Goal: Information Seeking & Learning: Find specific fact

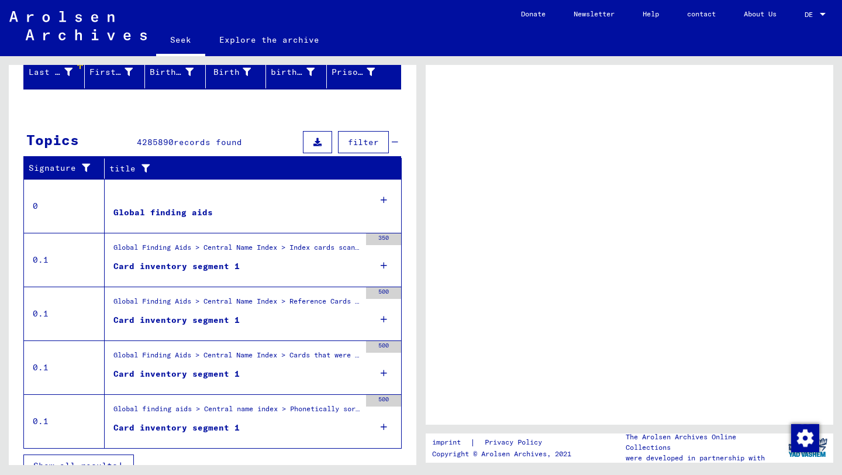
scroll to position [165, 0]
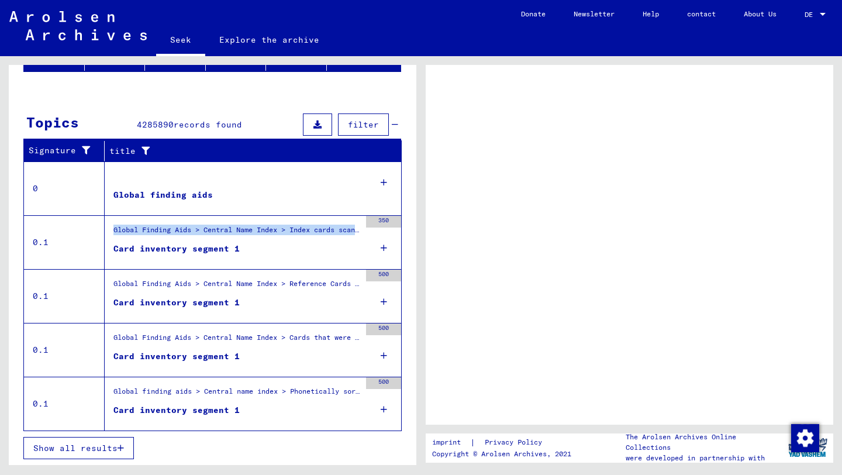
click at [243, 241] on mat-grid-list "Global Finding Aids > Central Name Index > Index cards scanned as part of the s…" at bounding box center [236, 242] width 247 height 36
click at [303, 248] on figure "Card inventory segment 1" at bounding box center [236, 252] width 247 height 18
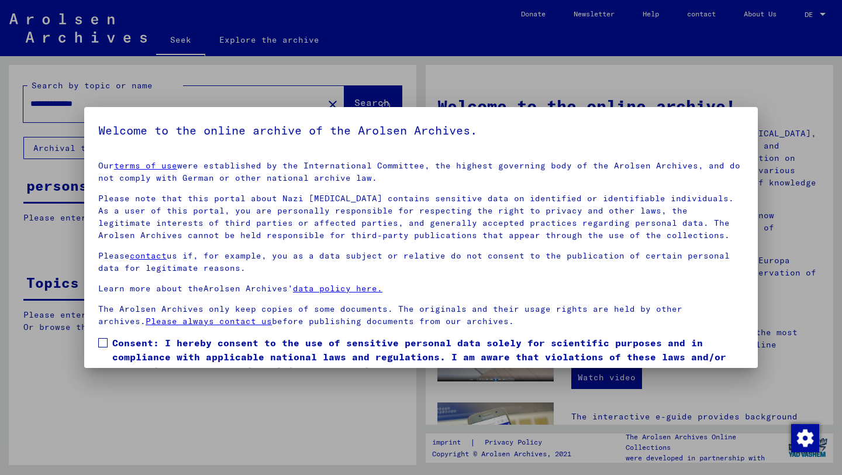
scroll to position [51, 0]
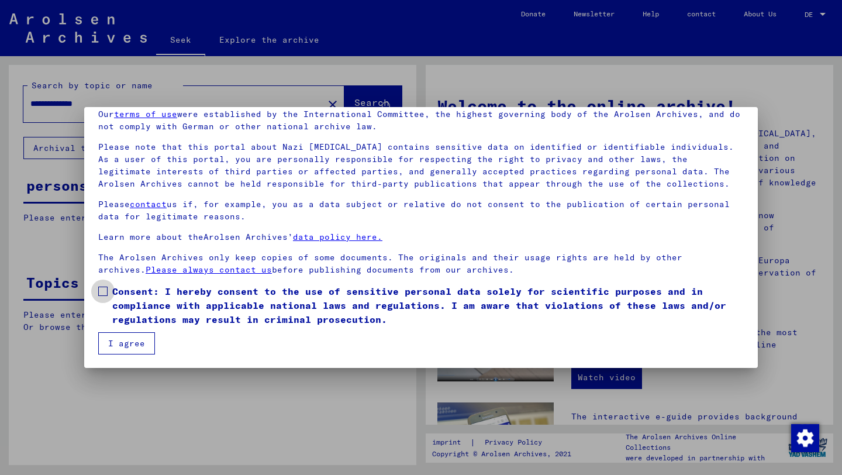
click at [247, 310] on font "Consent: I hereby consent to the use of sensitive personal data solely for scie…" at bounding box center [419, 305] width 614 height 40
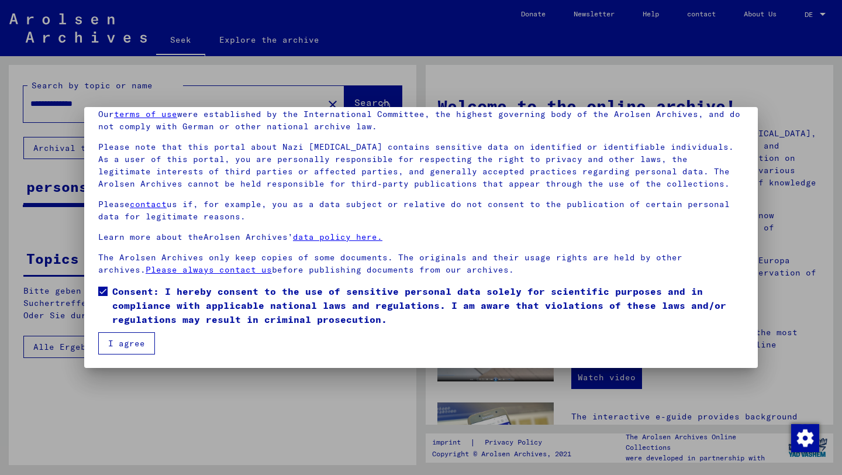
click at [140, 347] on font "I agree" at bounding box center [126, 343] width 37 height 11
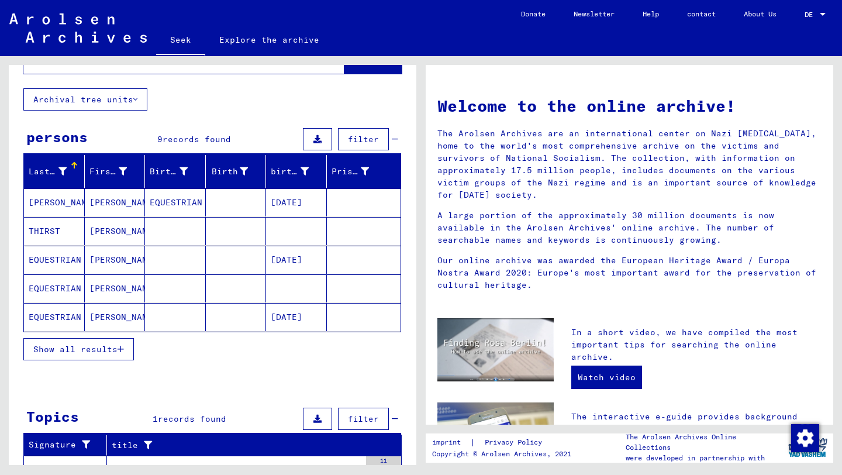
scroll to position [50, 0]
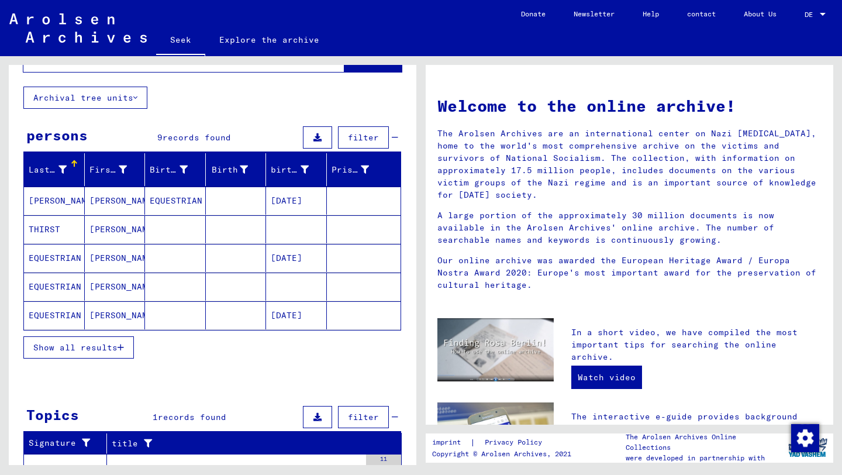
click at [179, 195] on font "EQUESTRIAN" at bounding box center [176, 201] width 53 height 12
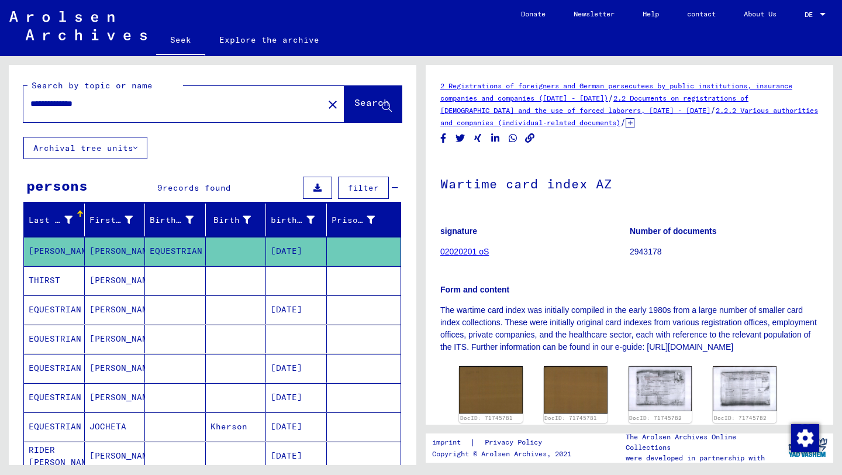
scroll to position [271, 0]
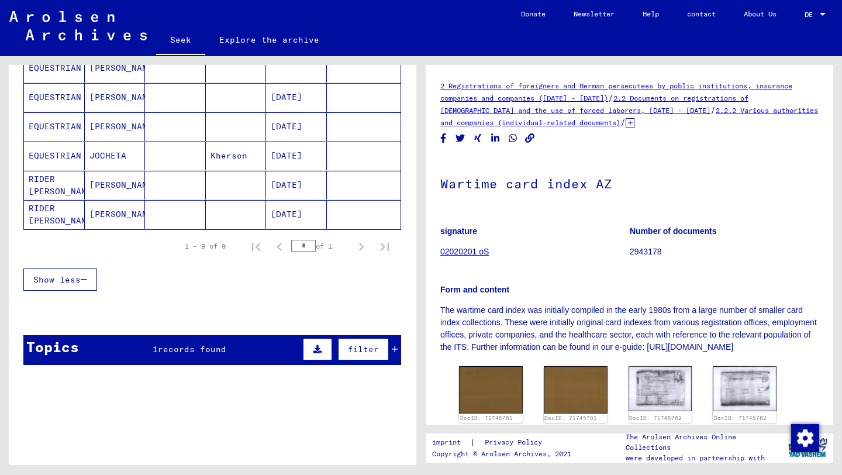
click at [66, 277] on font "Show less" at bounding box center [56, 279] width 47 height 11
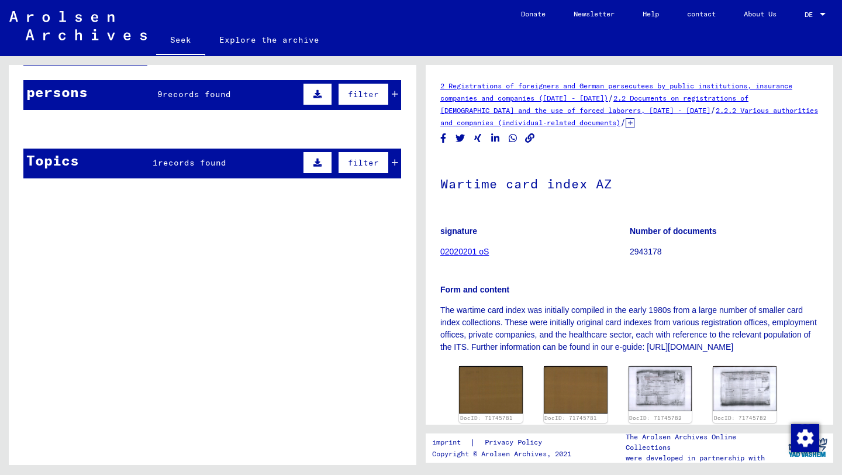
scroll to position [93, 0]
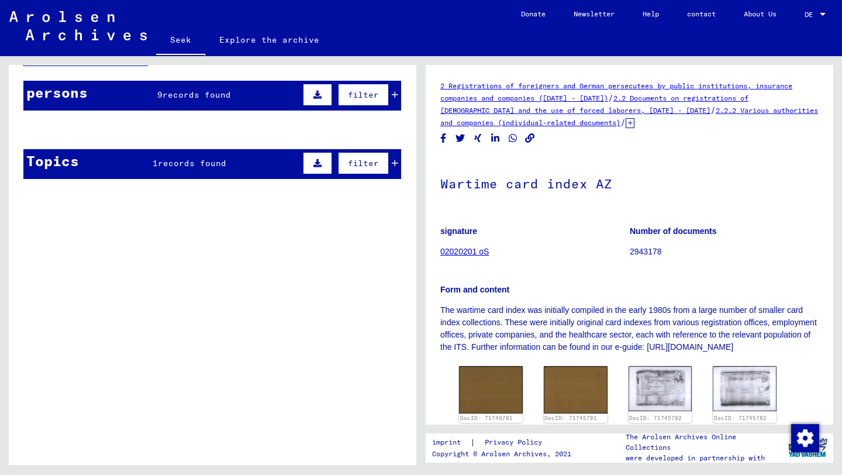
click at [180, 99] on div "9 records found" at bounding box center [194, 95] width 74 height 12
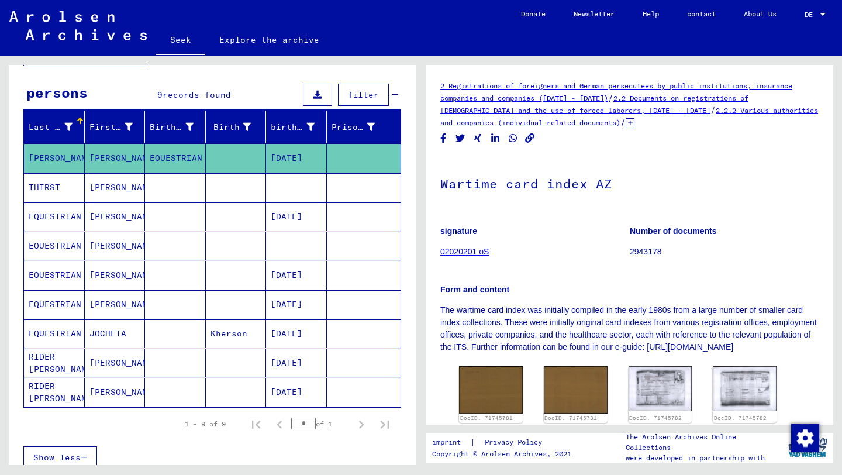
scroll to position [271, 0]
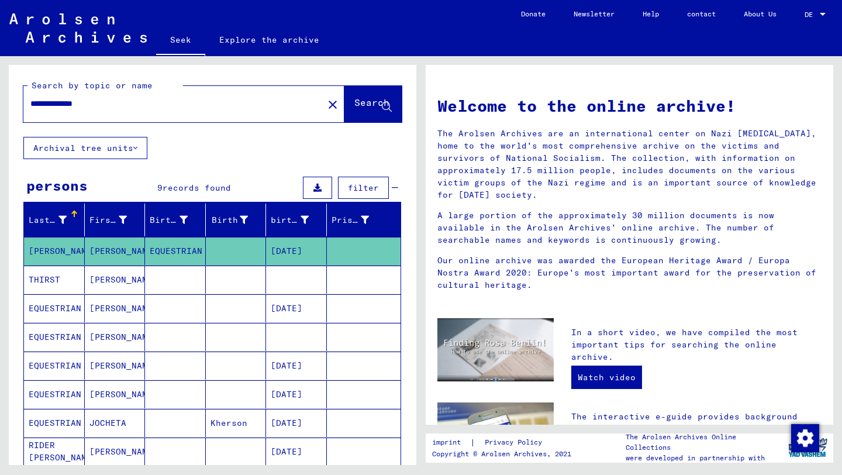
click at [154, 106] on input "**********" at bounding box center [169, 104] width 279 height 12
click at [347, 113] on button "Search" at bounding box center [372, 104] width 57 height 36
click at [112, 153] on button "Archival tree units" at bounding box center [85, 148] width 124 height 22
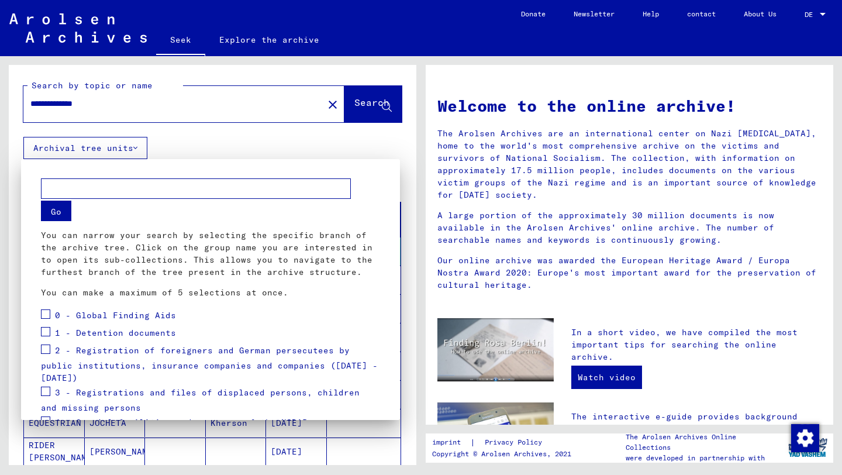
click at [109, 152] on div at bounding box center [421, 237] width 842 height 475
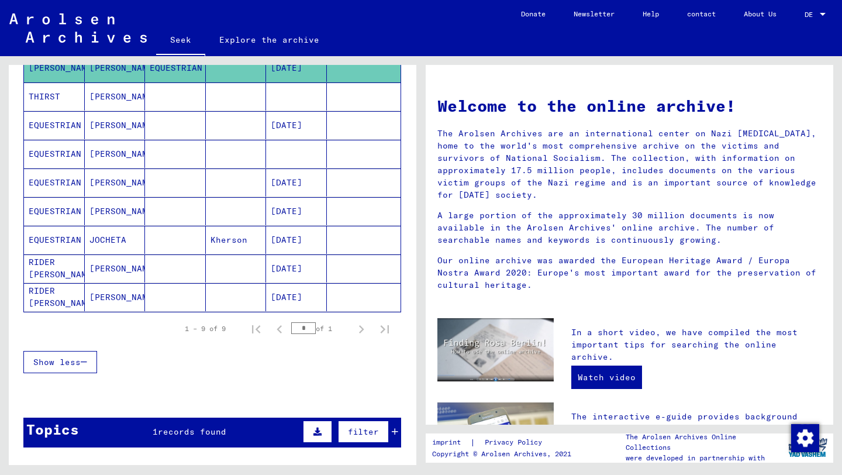
scroll to position [184, 0]
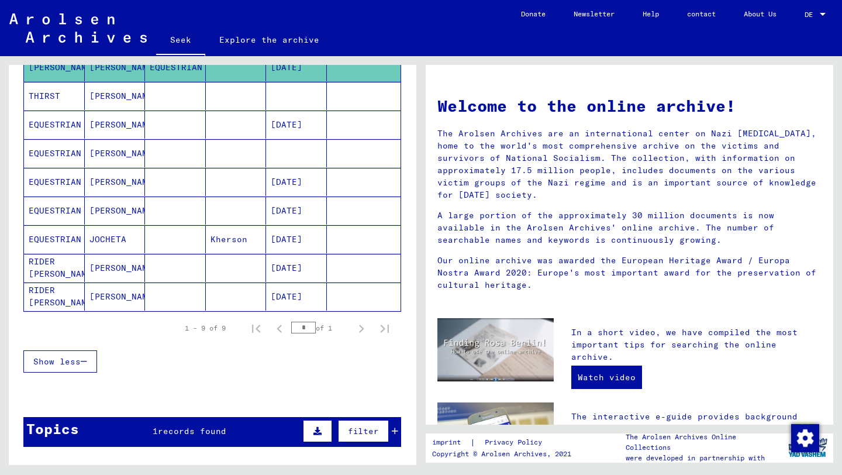
click at [179, 160] on mat-cell at bounding box center [175, 153] width 61 height 28
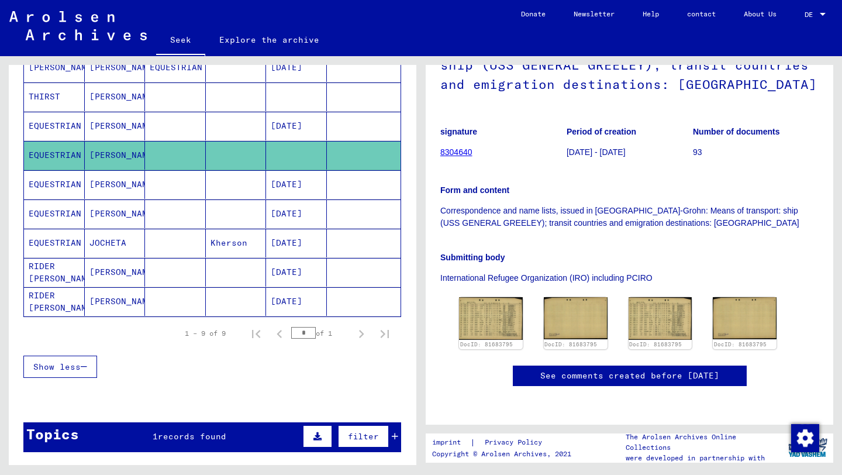
scroll to position [213, 0]
click at [497, 296] on img at bounding box center [490, 318] width 67 height 44
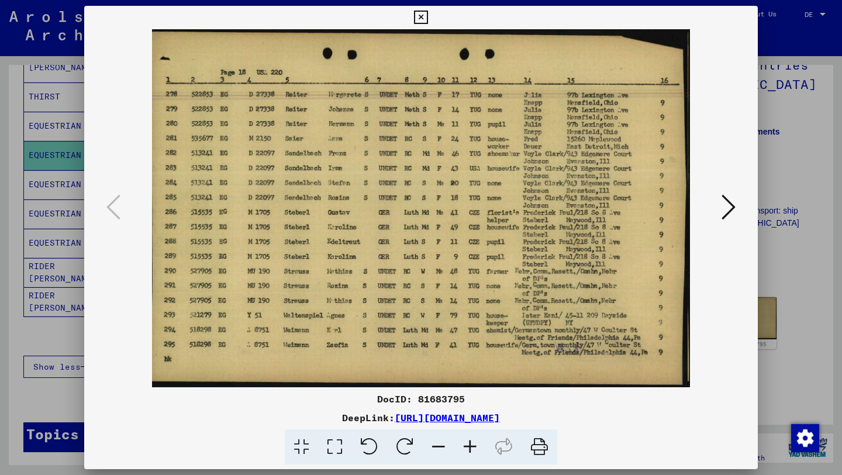
click at [497, 173] on div at bounding box center [420, 208] width 673 height 358
click at [426, 18] on icon at bounding box center [420, 18] width 13 height 14
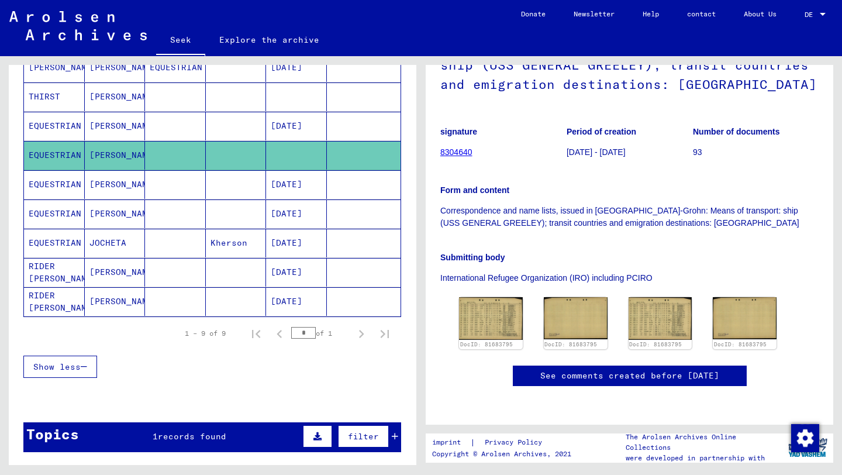
scroll to position [0, 0]
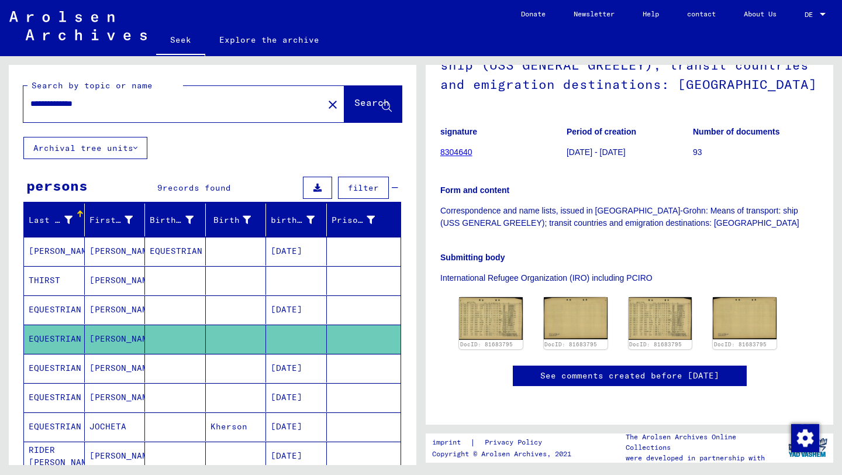
click at [202, 120] on div "**********" at bounding box center [183, 104] width 321 height 36
click at [170, 104] on input "**********" at bounding box center [173, 104] width 286 height 12
type input "**********"
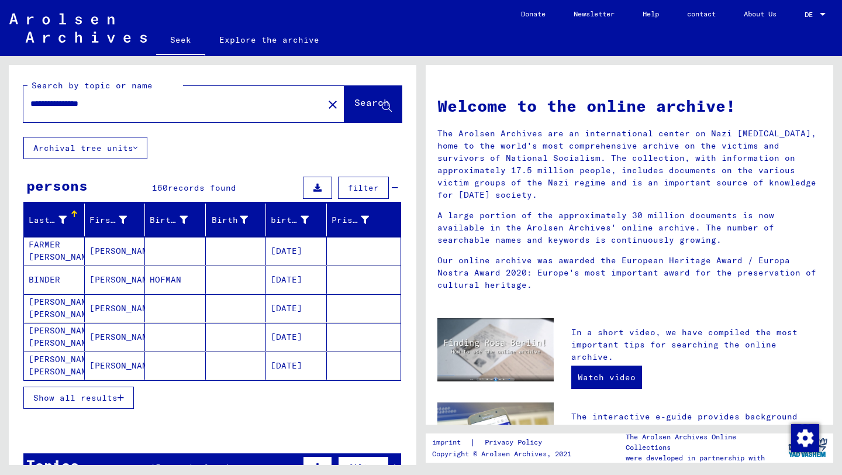
click at [211, 101] on input "**********" at bounding box center [169, 104] width 279 height 12
click at [106, 399] on font "Show all results" at bounding box center [75, 397] width 84 height 11
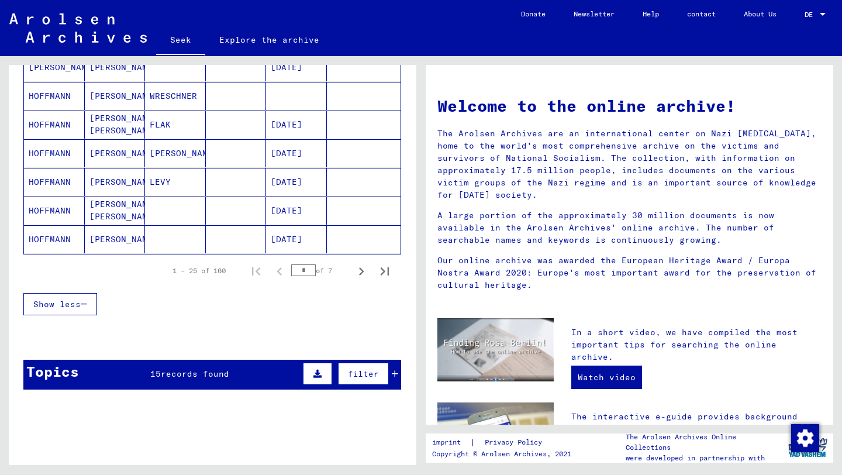
scroll to position [685, 0]
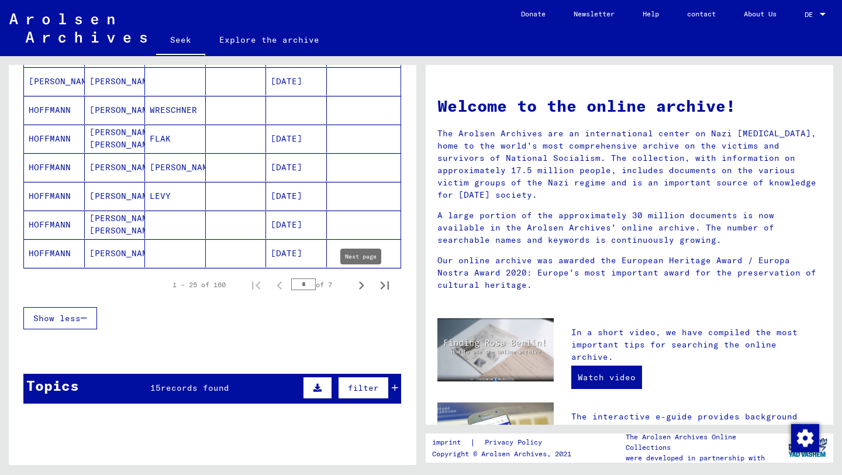
click at [358, 289] on icon "Next page" at bounding box center [361, 285] width 16 height 16
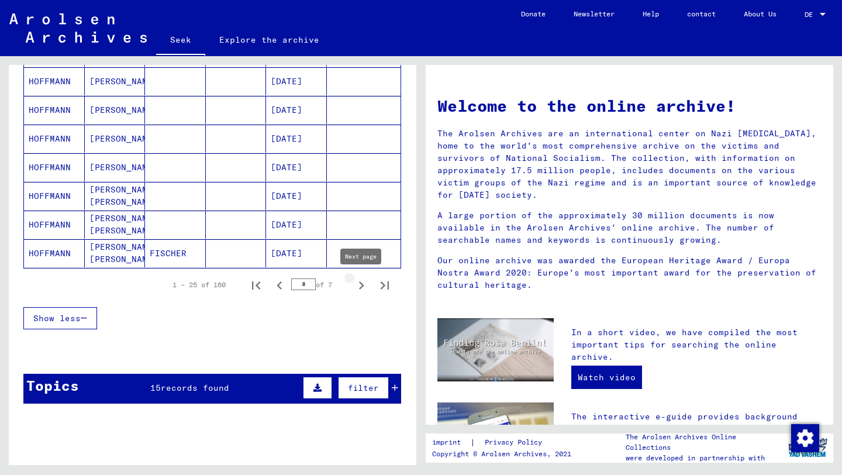
type input "*"
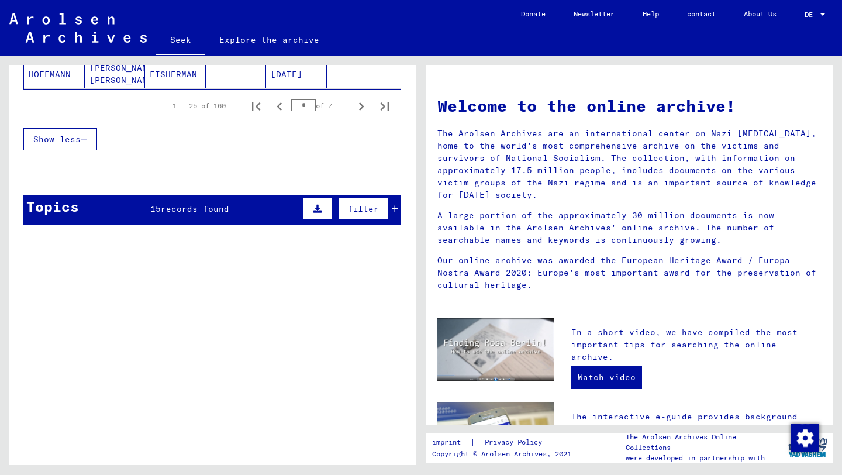
scroll to position [860, 0]
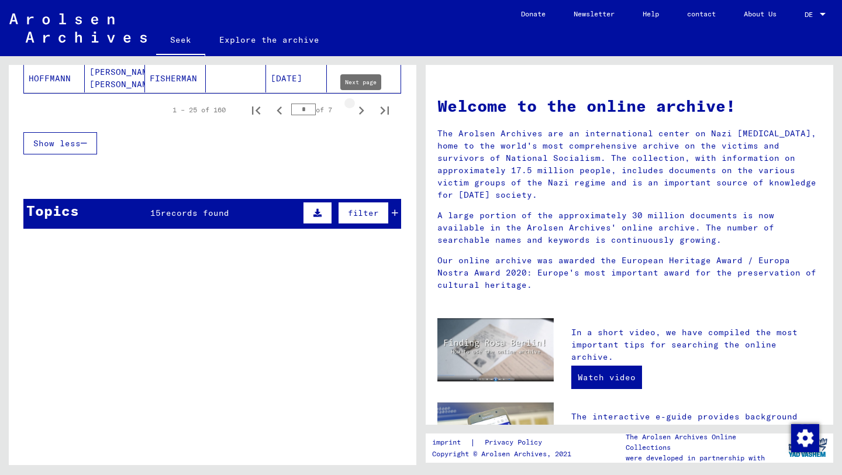
click at [358, 108] on icon "Next page" at bounding box center [361, 110] width 16 height 16
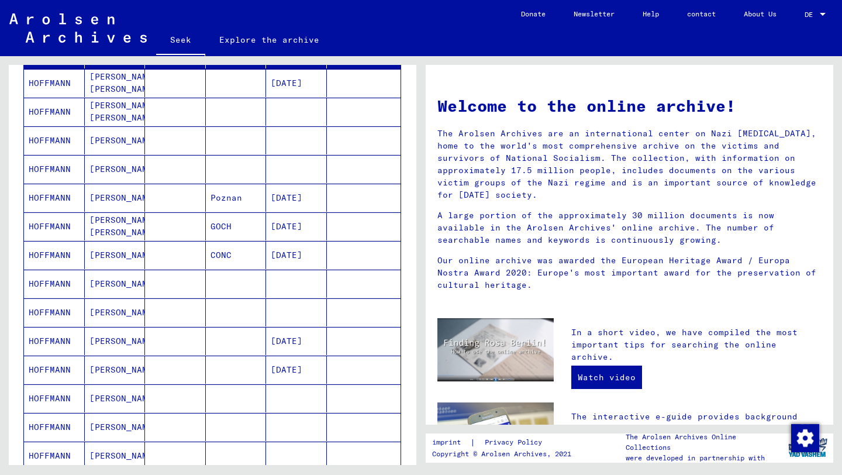
scroll to position [36, 0]
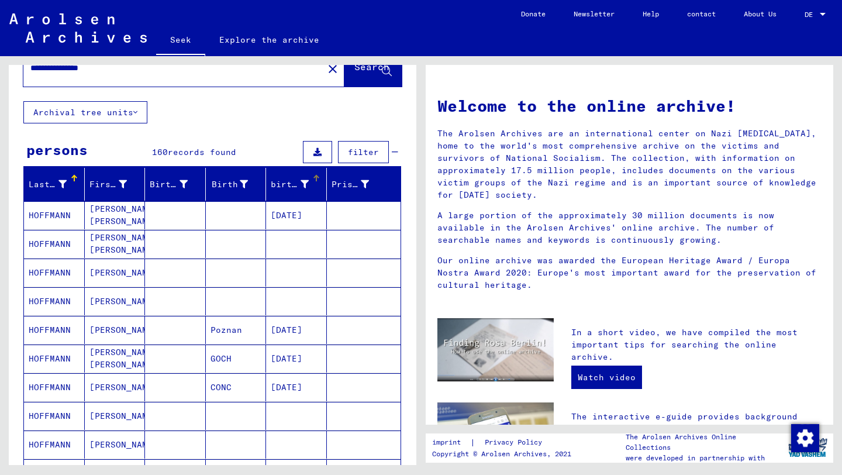
click at [305, 184] on font "birth date" at bounding box center [297, 184] width 53 height 11
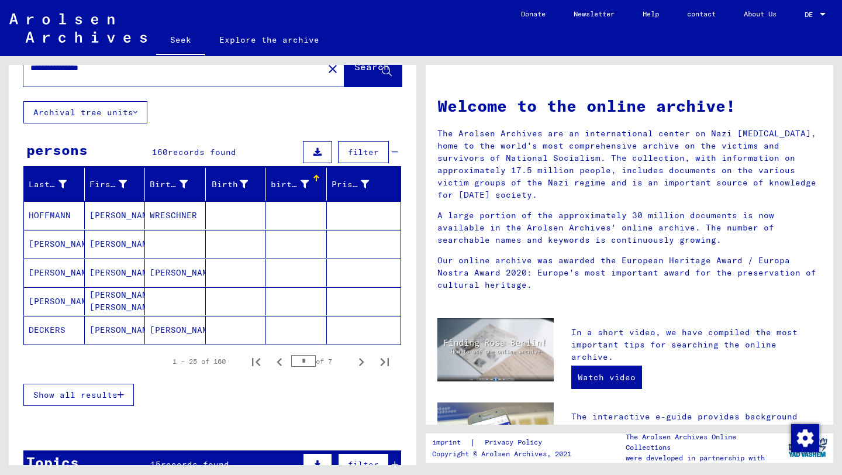
click at [316, 175] on div at bounding box center [316, 176] width 2 height 2
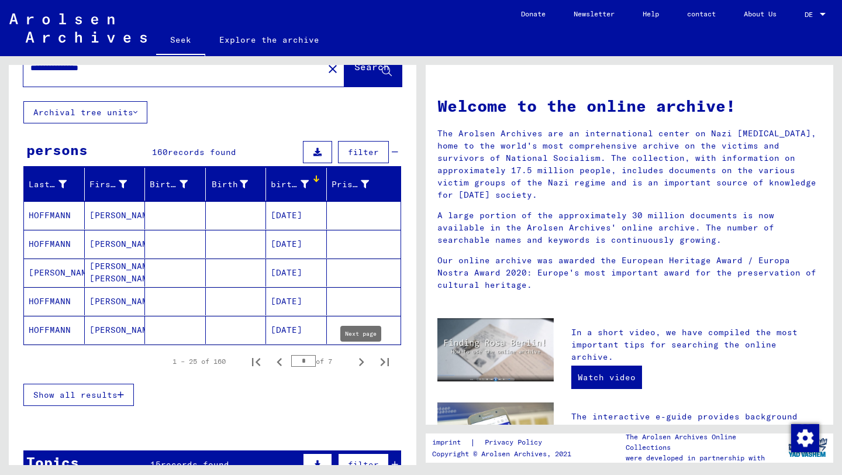
click at [359, 362] on icon "Next page" at bounding box center [361, 362] width 16 height 16
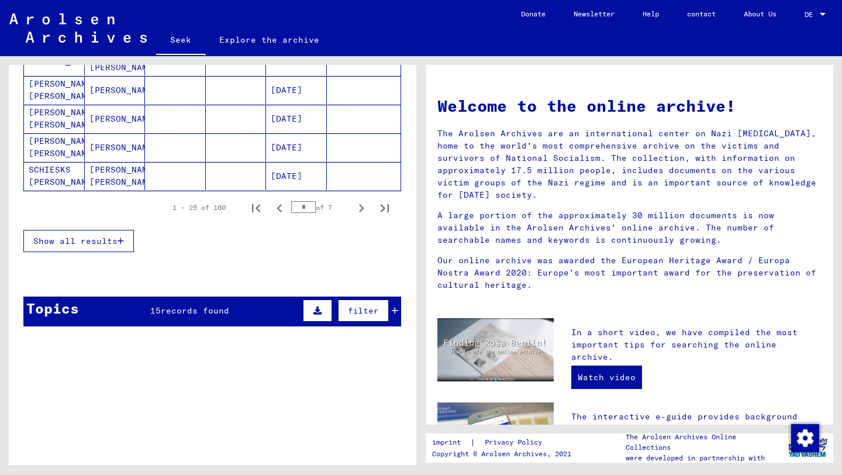
scroll to position [664, 0]
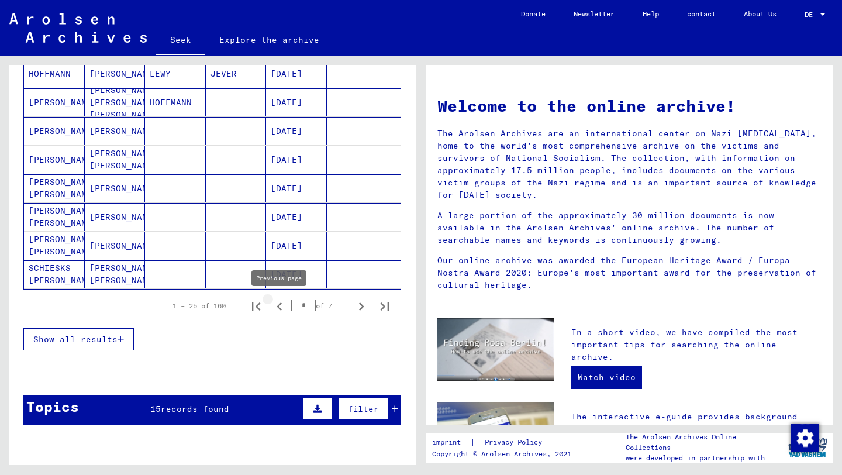
click at [275, 303] on icon "Previous page" at bounding box center [279, 306] width 16 height 16
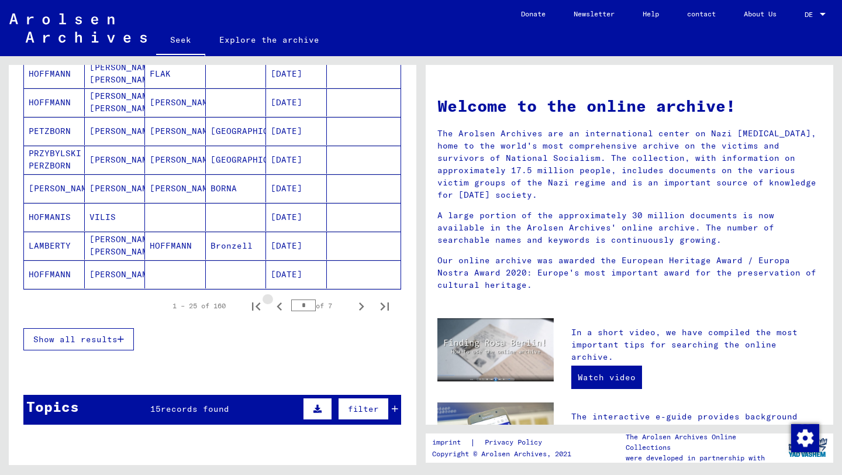
click at [275, 303] on icon "Previous page" at bounding box center [279, 306] width 16 height 16
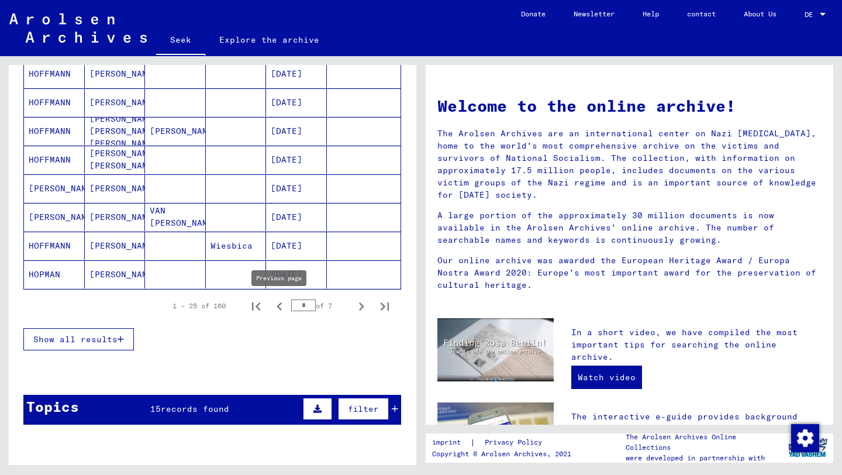
click at [277, 303] on icon "Previous page" at bounding box center [279, 306] width 16 height 16
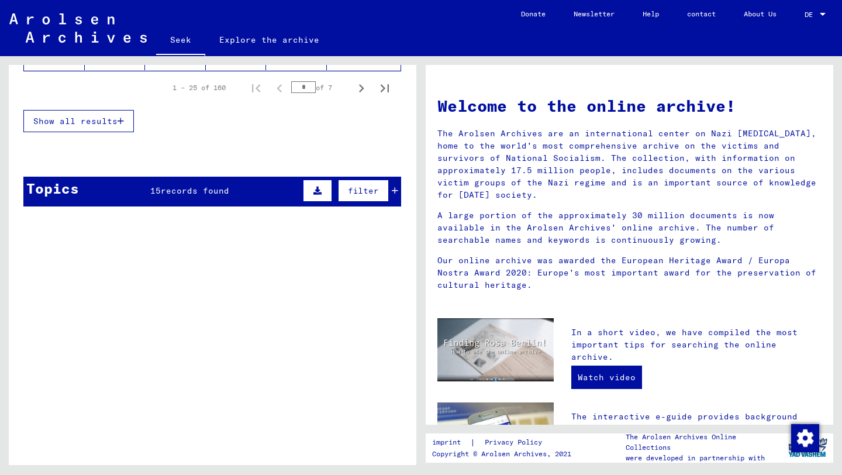
scroll to position [880, 0]
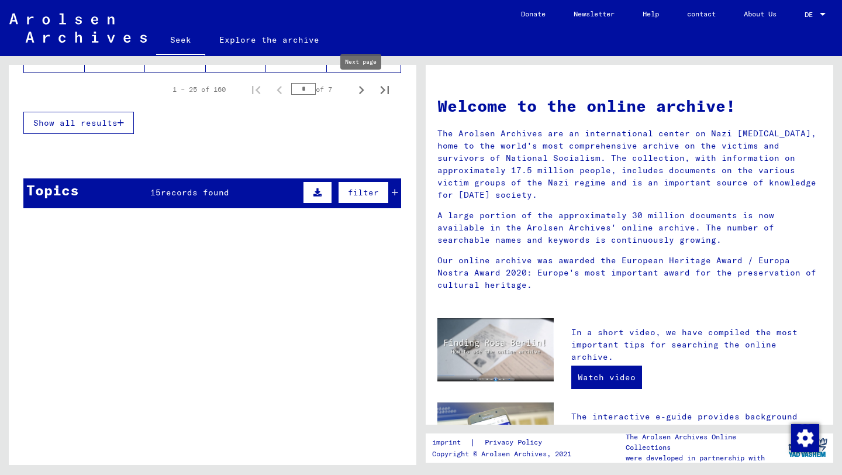
click at [362, 89] on icon "Next page" at bounding box center [361, 90] width 5 height 8
type input "*"
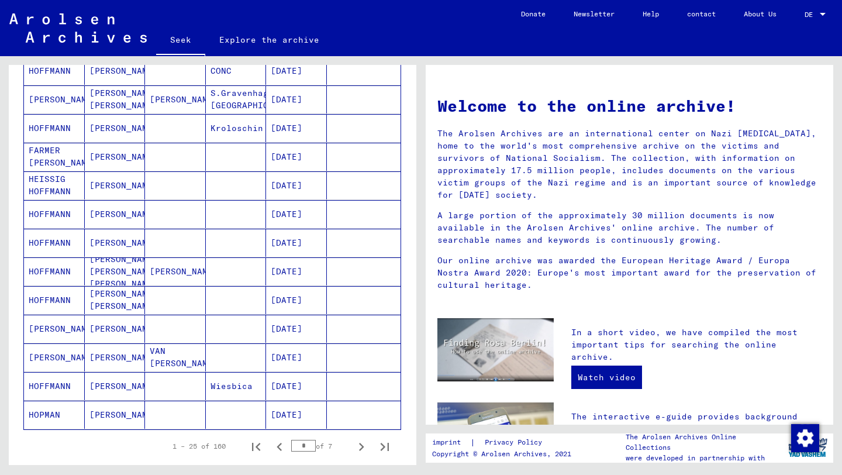
scroll to position [520, 0]
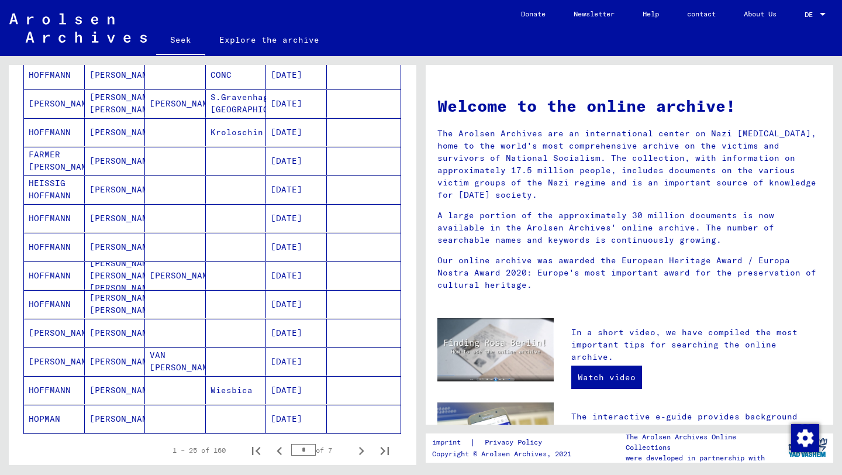
click at [298, 209] on mat-cell "[DATE]" at bounding box center [296, 218] width 61 height 28
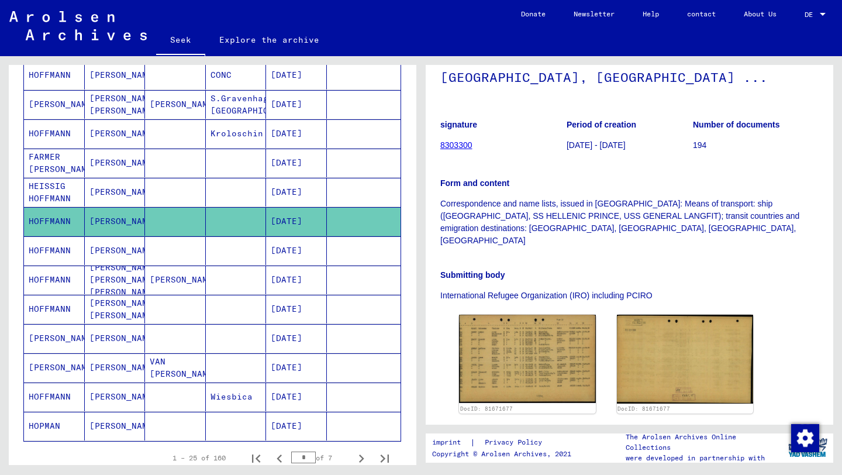
scroll to position [182, 0]
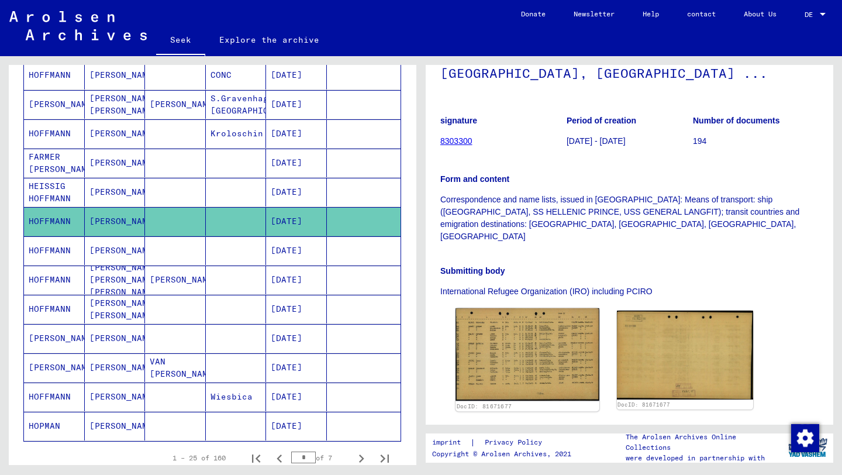
click at [497, 320] on img at bounding box center [526, 354] width 143 height 93
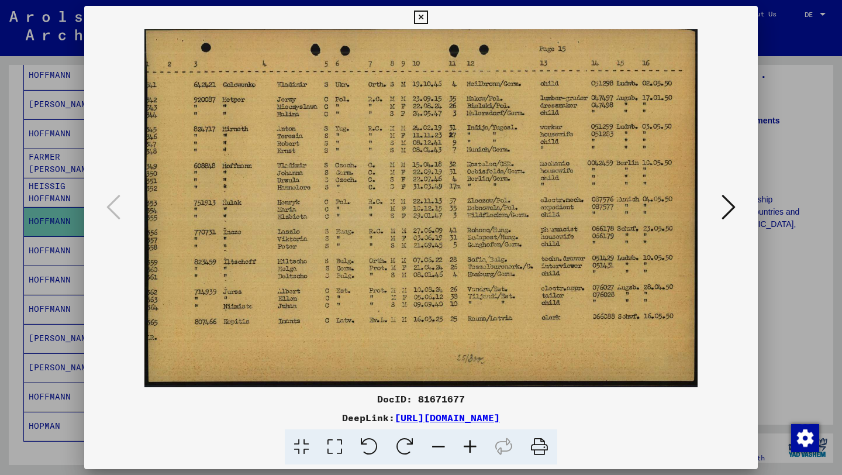
click at [497, 161] on div at bounding box center [421, 237] width 842 height 475
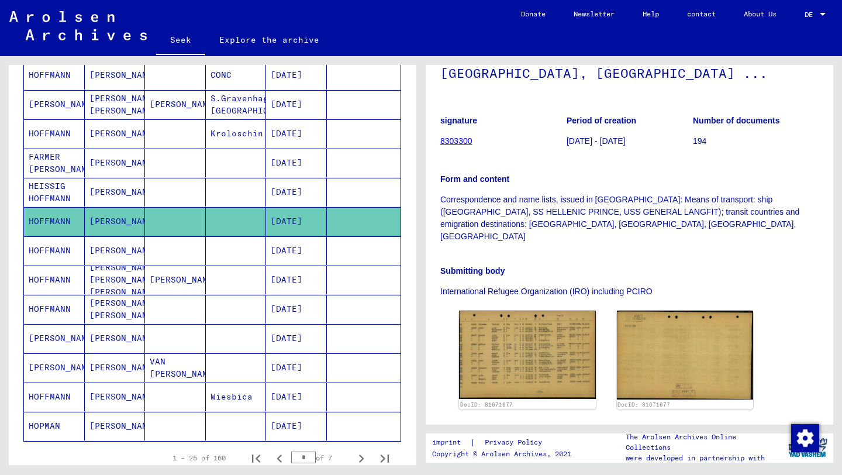
click at [164, 246] on mat-cell at bounding box center [175, 250] width 61 height 29
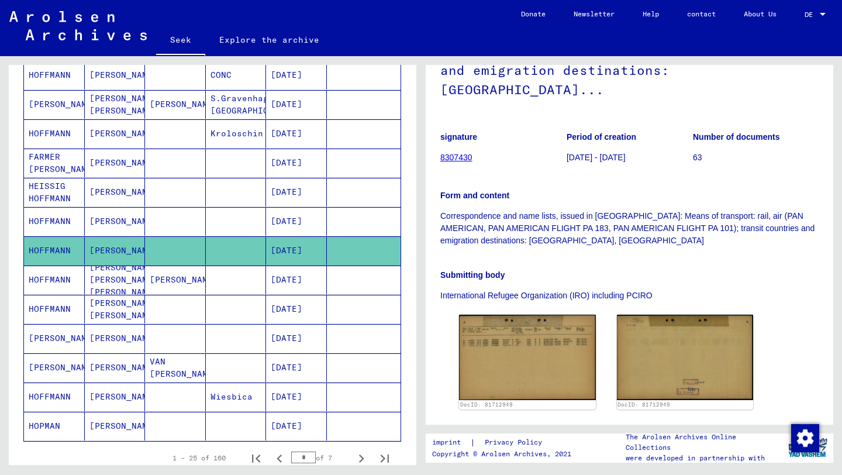
scroll to position [168, 0]
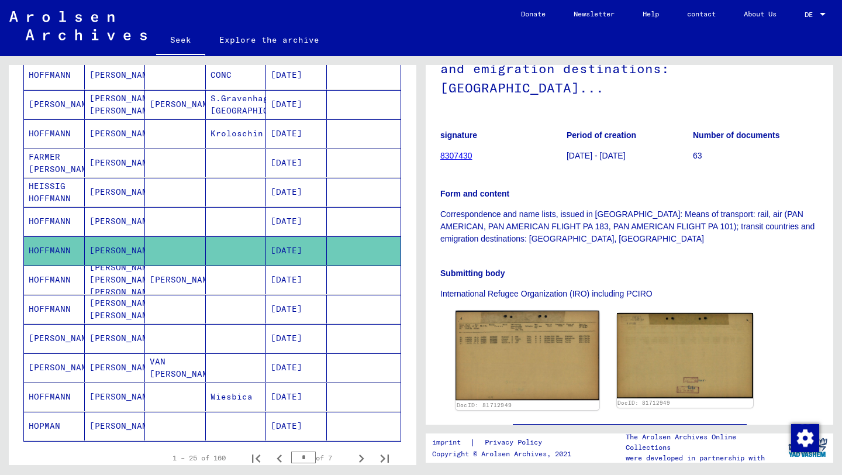
click at [497, 340] on img at bounding box center [526, 354] width 143 height 89
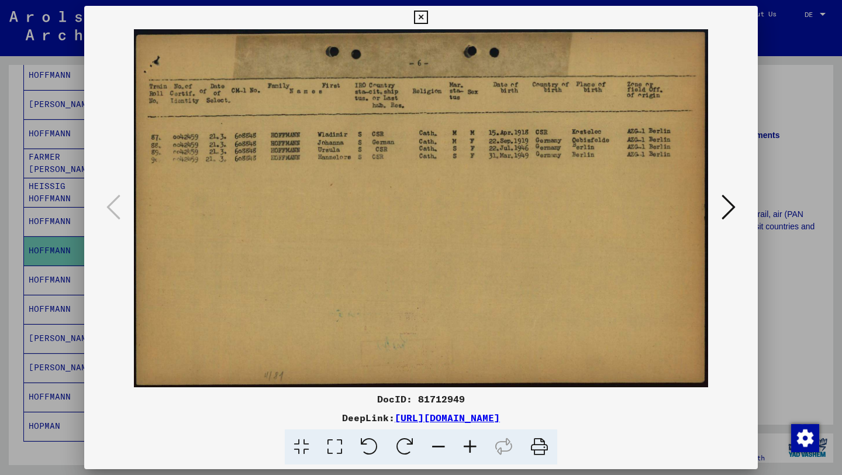
click at [497, 123] on div at bounding box center [421, 237] width 842 height 475
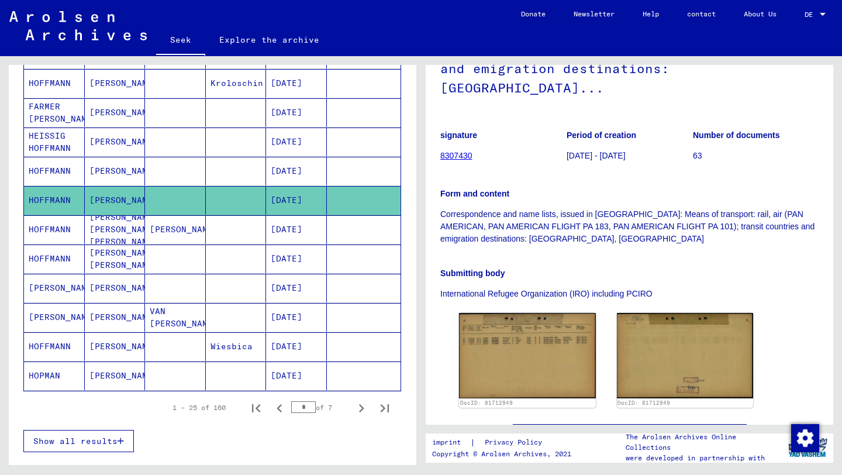
scroll to position [577, 0]
